Goal: Find specific page/section: Find specific page/section

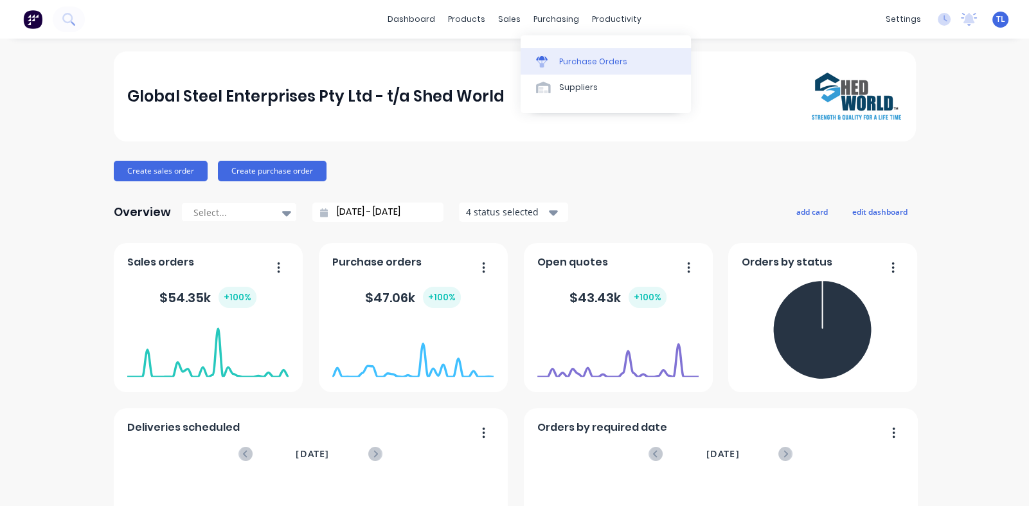
click at [569, 64] on div "Purchase Orders" at bounding box center [593, 62] width 68 height 12
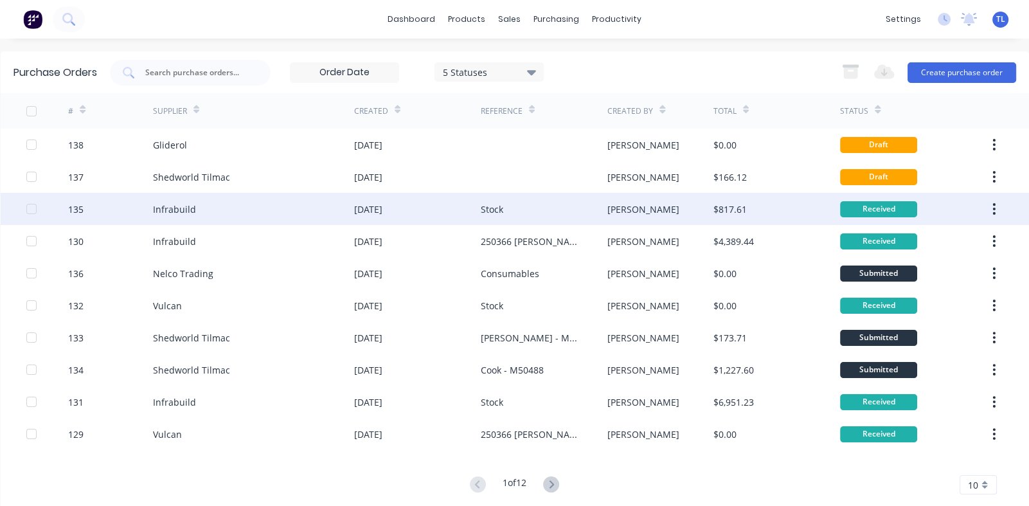
click at [502, 213] on div "Stock" at bounding box center [544, 209] width 127 height 32
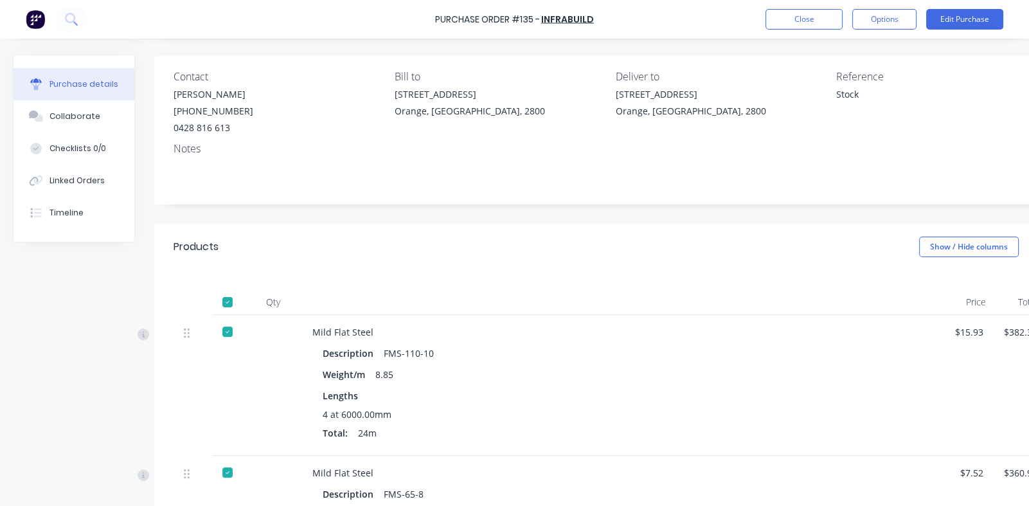
scroll to position [193, 0]
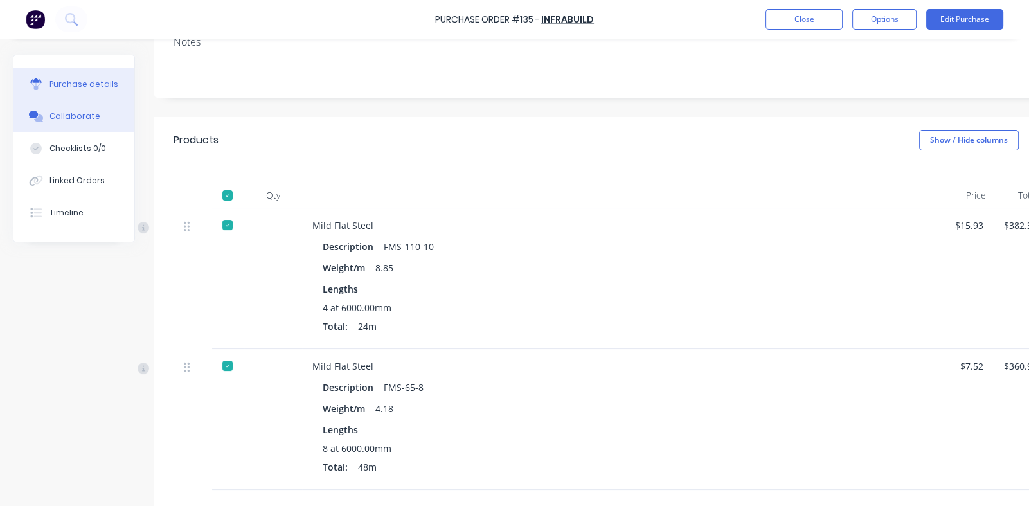
click at [69, 113] on div "Collaborate" at bounding box center [74, 117] width 51 height 12
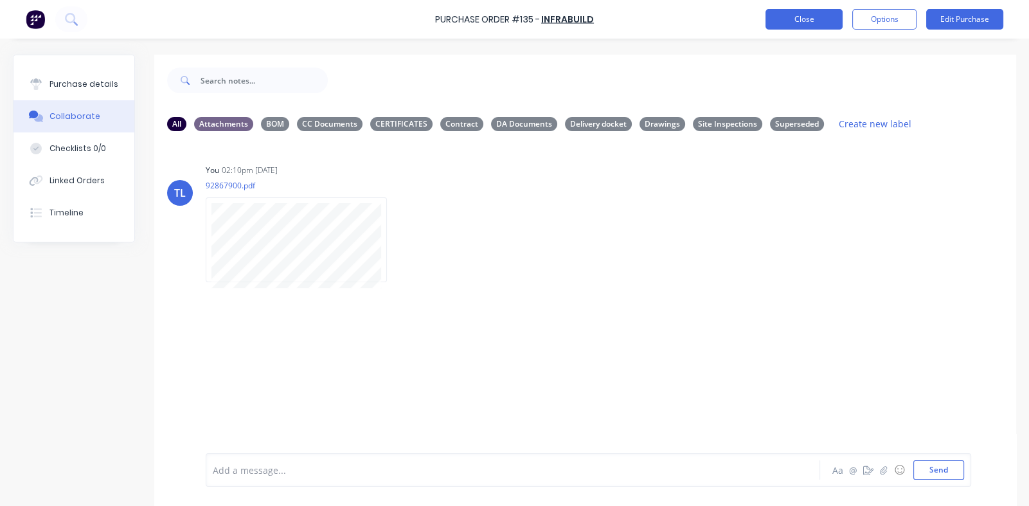
click at [794, 17] on button "Close" at bounding box center [803, 19] width 77 height 21
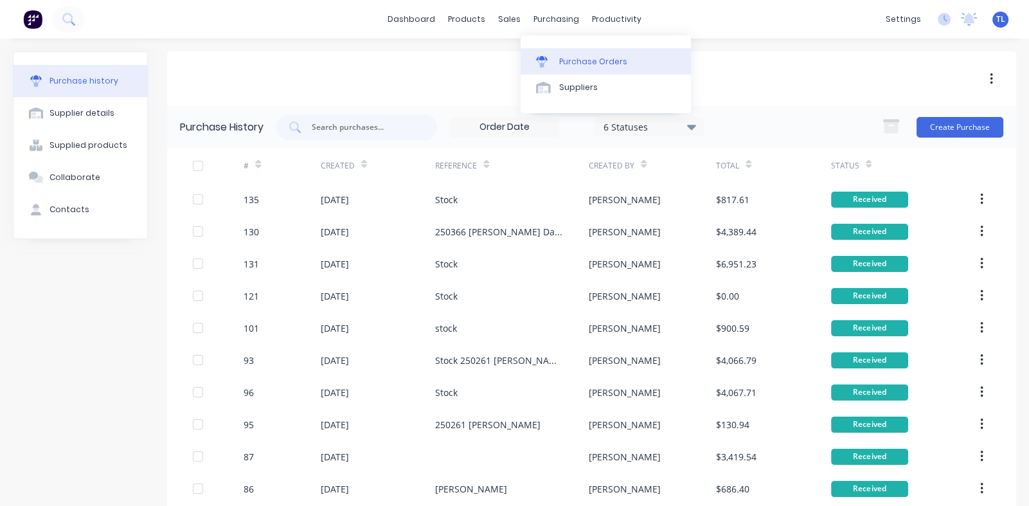
click at [578, 58] on div "Purchase Orders" at bounding box center [593, 62] width 68 height 12
